Goal: Transaction & Acquisition: Obtain resource

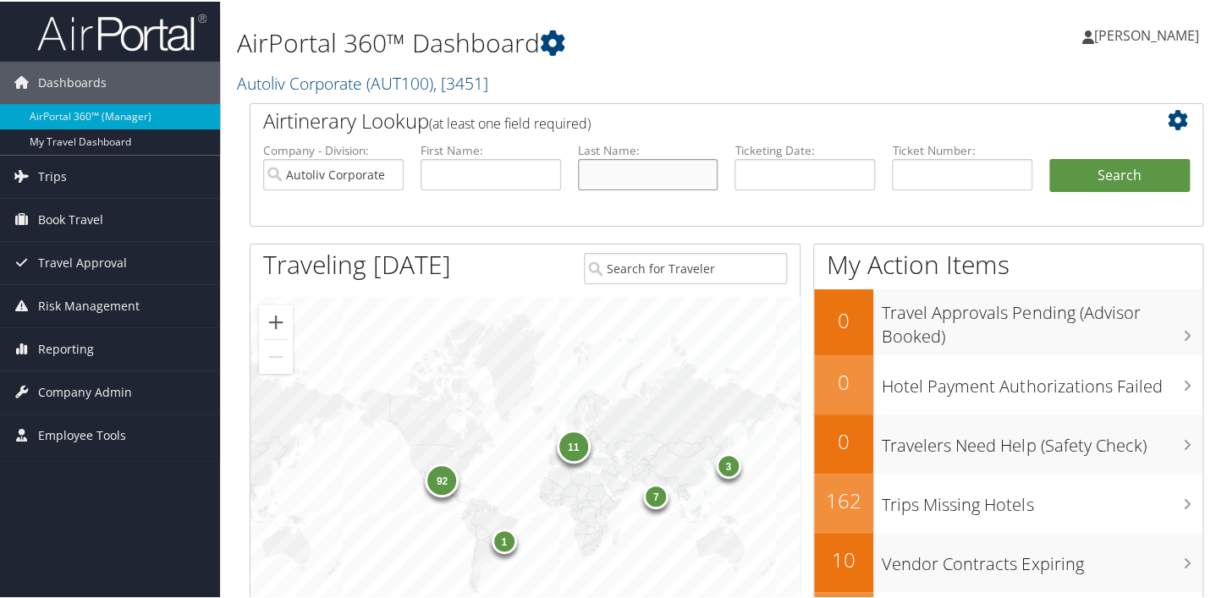
click at [649, 162] on input "text" at bounding box center [648, 172] width 141 height 31
type input "Arjun"
click at [1059, 170] on button "Search" at bounding box center [1120, 174] width 141 height 34
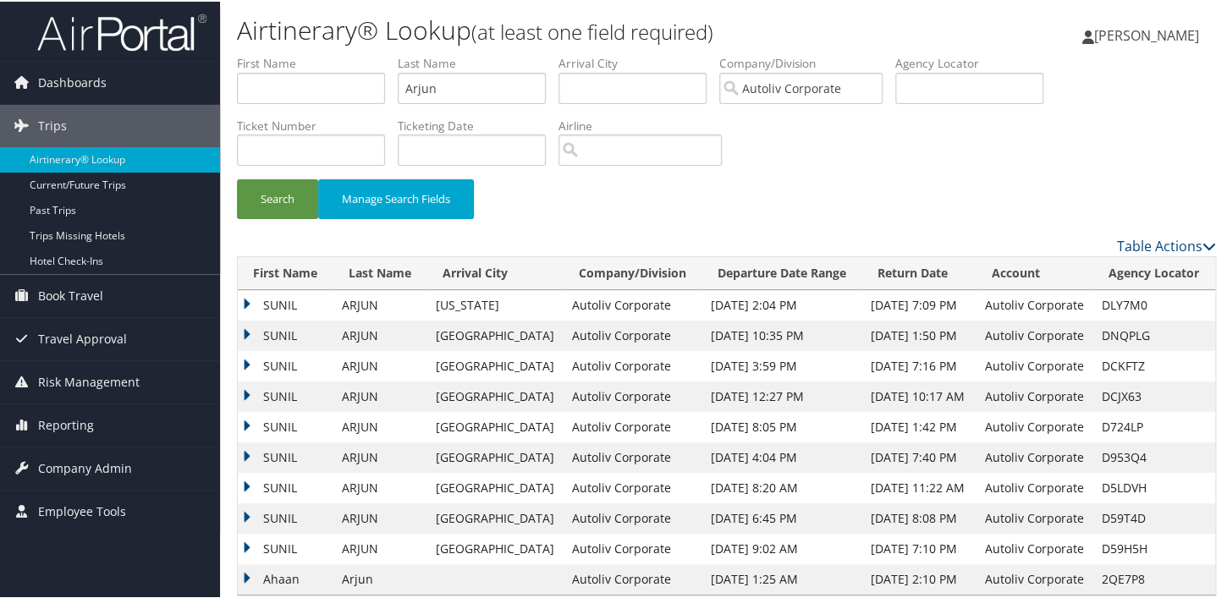
click at [240, 484] on td "SUNIL" at bounding box center [286, 486] width 96 height 30
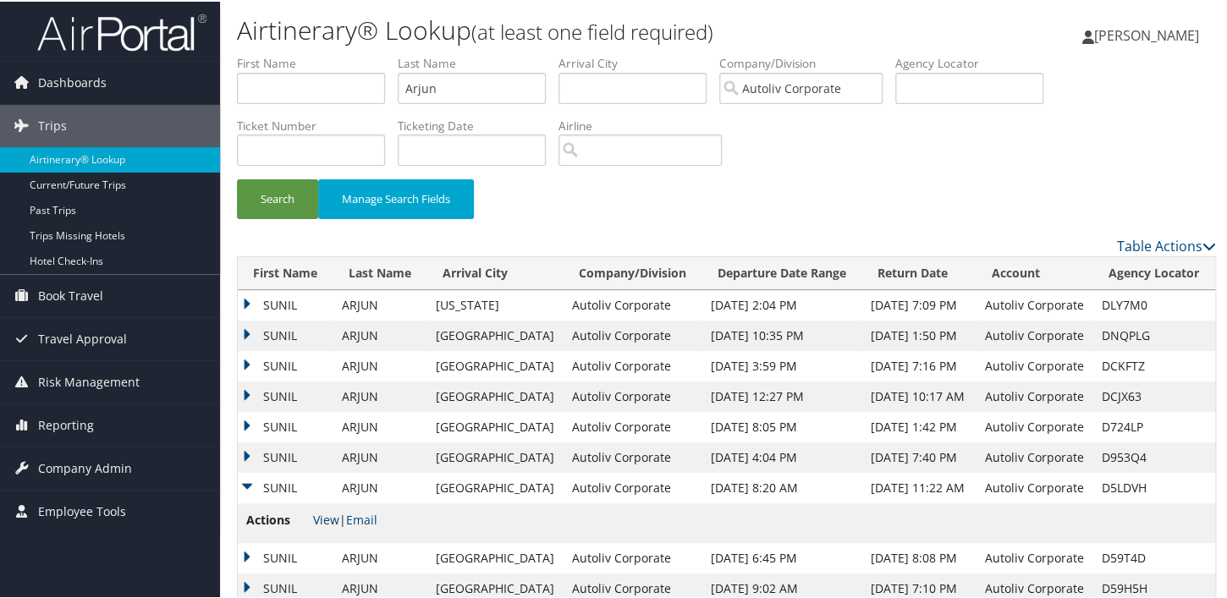
click at [314, 521] on link "View" at bounding box center [326, 518] width 26 height 16
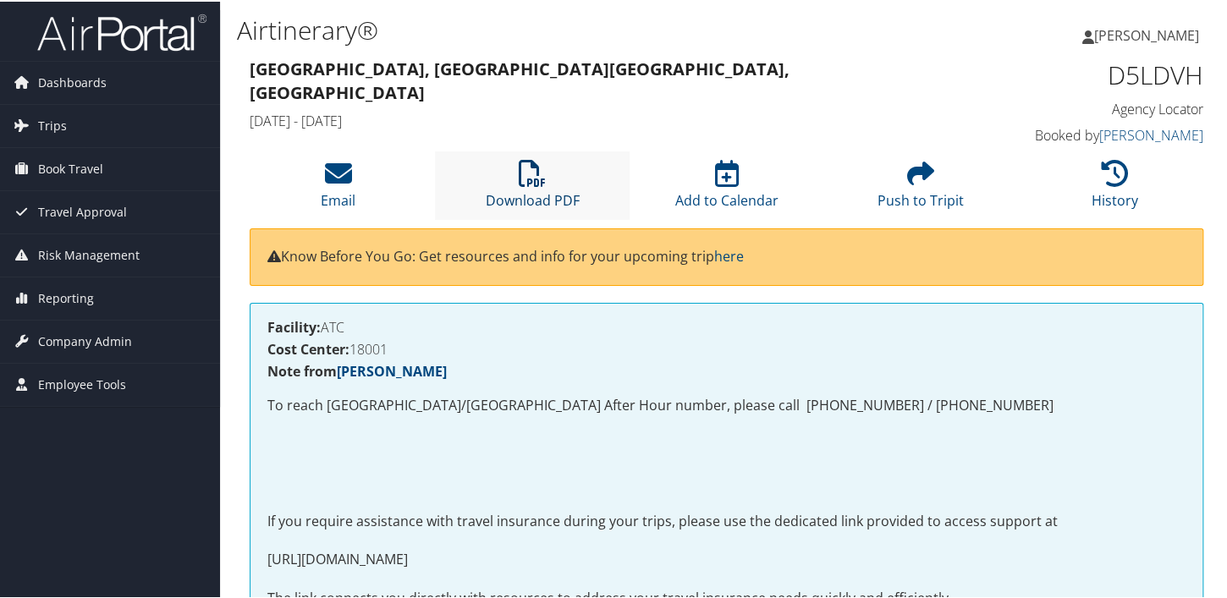
click at [536, 193] on link "Download PDF" at bounding box center [533, 188] width 94 height 41
click at [631, 106] on div "Detroit, MI Salt Lake City, UT Mon 08 Sep 2025 - Fri 12 Sep 2025" at bounding box center [604, 94] width 735 height 83
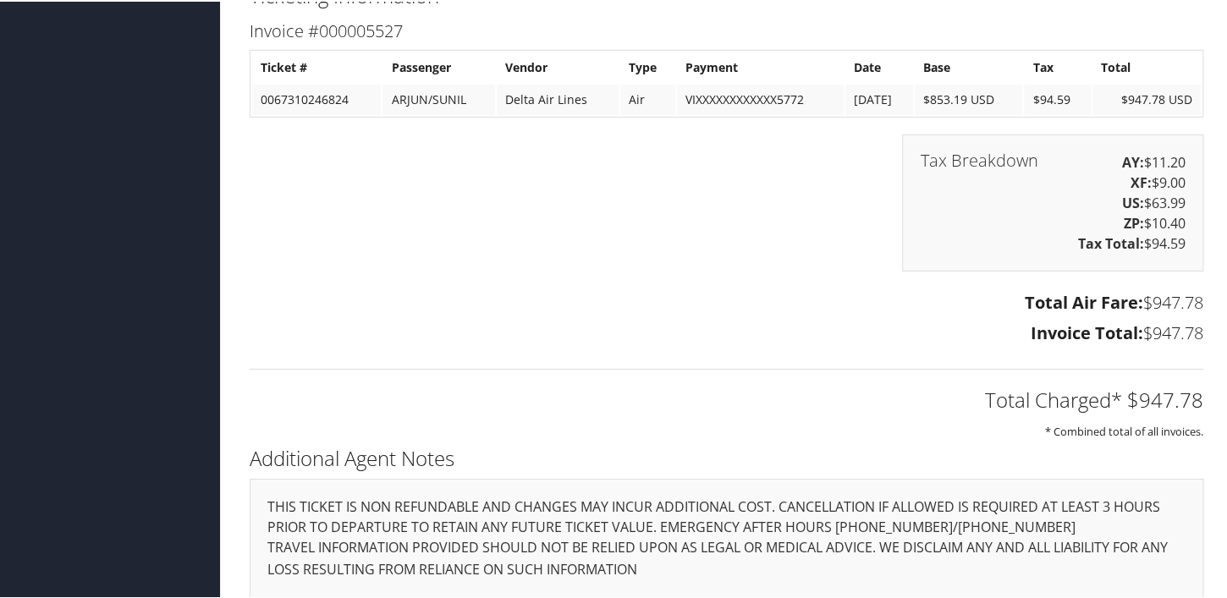
scroll to position [2472, 0]
